Goal: Ask a question: Seek information or help from site administrators or community

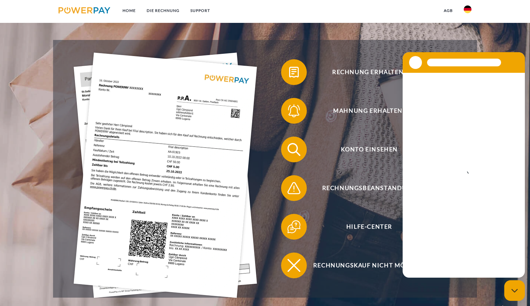
scroll to position [129, 0]
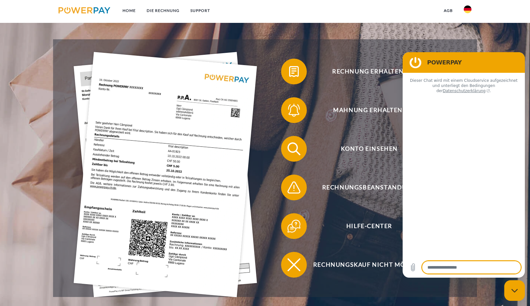
type textarea "*"
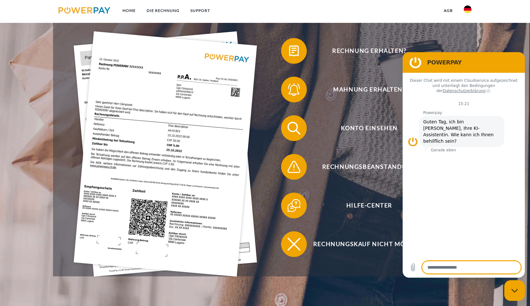
scroll to position [161, 0]
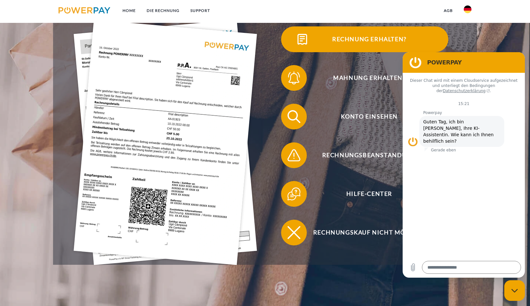
click at [318, 41] on span "Rechnung erhalten?" at bounding box center [370, 39] width 158 height 26
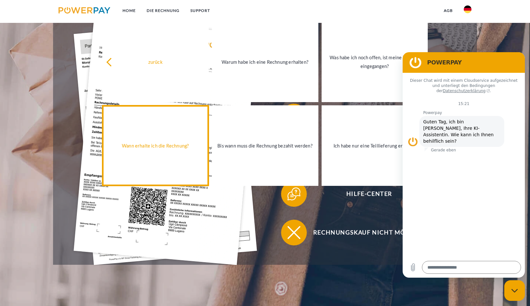
click at [147, 150] on div "Wann erhalte ich die Rechnung?" at bounding box center [155, 145] width 99 height 9
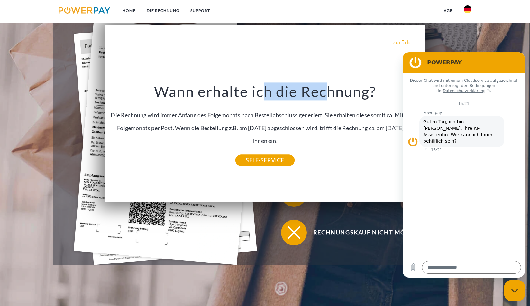
drag, startPoint x: 315, startPoint y: 83, endPoint x: 266, endPoint y: 83, distance: 48.6
click at [266, 83] on div "zurück Warum habe ich eine Rechnung erhalten? POWERPAY ist der Rechnungsherstel…" at bounding box center [265, 113] width 319 height 177
drag, startPoint x: 350, startPoint y: 37, endPoint x: 283, endPoint y: 33, distance: 67.7
drag, startPoint x: 283, startPoint y: 33, endPoint x: 228, endPoint y: 41, distance: 55.6
click at [228, 41] on div "zurück Warum habe ich eine Rechnung erhalten? POWERPAY ist der Rechnungsherstel…" at bounding box center [265, 113] width 319 height 177
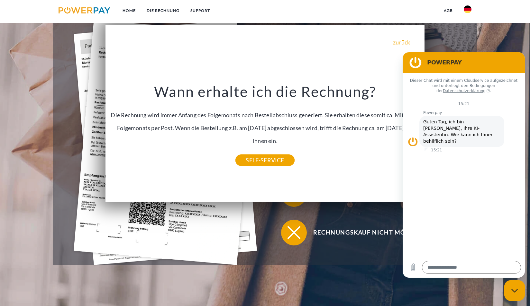
drag, startPoint x: 228, startPoint y: 41, endPoint x: 321, endPoint y: 42, distance: 92.7
click at [321, 42] on div "zurück Warum habe ich eine Rechnung erhalten? POWERPAY ist der Rechnungsherstel…" at bounding box center [265, 113] width 319 height 177
click at [257, 163] on link "SELF-SERVICE" at bounding box center [265, 160] width 59 height 12
